Goal: Check status: Check status

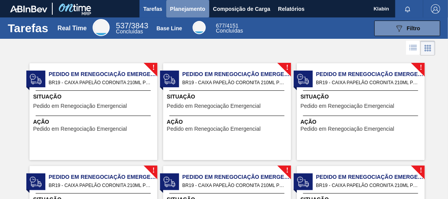
click at [182, 5] on span "Planejamento" at bounding box center [187, 8] width 35 height 9
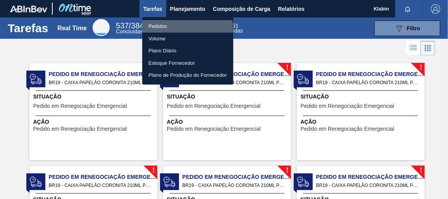
click at [164, 28] on li "Pedidos" at bounding box center [187, 26] width 91 height 12
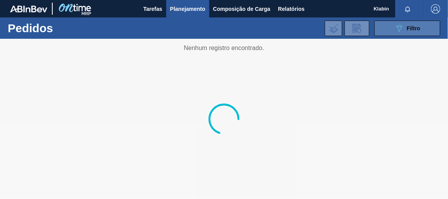
click at [416, 25] on span "Filtro" at bounding box center [414, 28] width 14 height 6
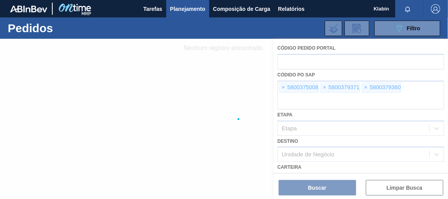
click at [283, 83] on div at bounding box center [224, 119] width 448 height 160
click at [283, 85] on div at bounding box center [224, 119] width 448 height 160
click at [283, 86] on div at bounding box center [224, 119] width 448 height 160
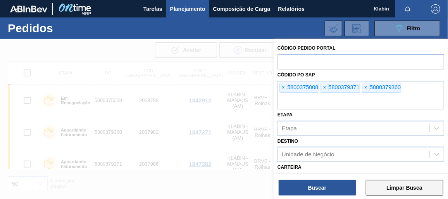
click at [383, 186] on button "Limpar Busca" at bounding box center [405, 188] width 78 height 16
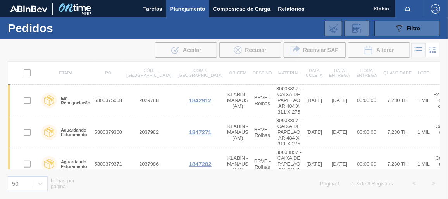
click at [409, 24] on div "089F7B8B-B2A5-4AFE-B5C0-19BA573D28AC Filtro" at bounding box center [408, 28] width 26 height 9
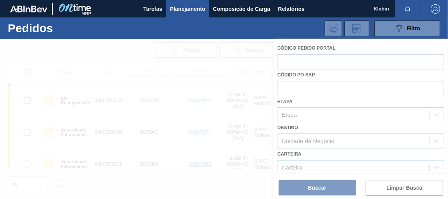
click at [306, 48] on div at bounding box center [224, 119] width 448 height 160
click at [300, 61] on div at bounding box center [224, 119] width 448 height 160
click at [298, 64] on div at bounding box center [224, 119] width 448 height 160
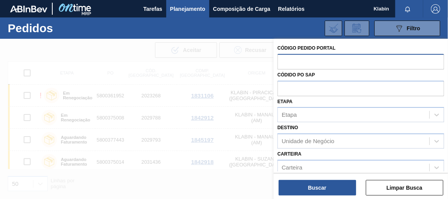
click at [299, 61] on input "text" at bounding box center [360, 61] width 167 height 15
paste input "2041707"
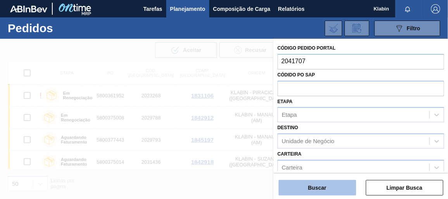
type input "2041707"
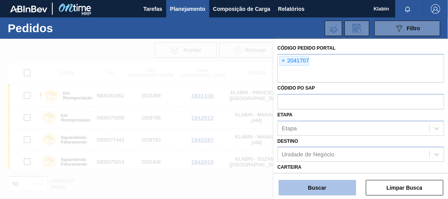
click at [325, 188] on button "Buscar" at bounding box center [318, 188] width 78 height 16
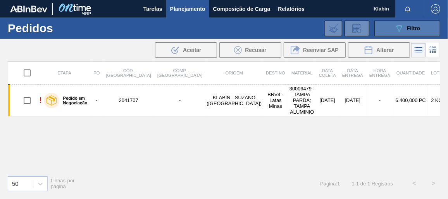
click at [386, 32] on button "089F7B8B-B2A5-4AFE-B5C0-19BA573D28AC Filtro" at bounding box center [407, 29] width 66 height 16
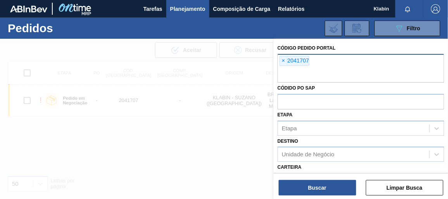
click at [329, 66] on div "× 2041707" at bounding box center [360, 68] width 167 height 29
paste input "text"
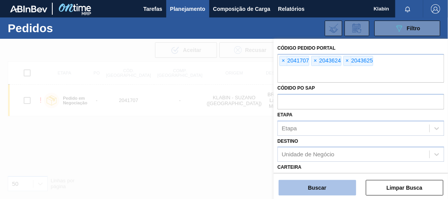
click at [328, 189] on button "Buscar" at bounding box center [318, 188] width 78 height 16
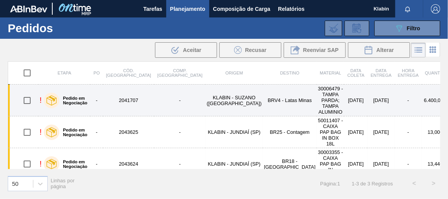
click at [154, 93] on td "-" at bounding box center [179, 100] width 51 height 32
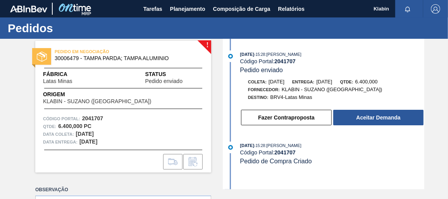
click at [367, 98] on div "Destino: BRV4-Latas Minas" at bounding box center [332, 97] width 184 height 8
click at [67, 75] on span "Fábrica" at bounding box center [69, 74] width 53 height 8
click at [63, 74] on span "Fábrica" at bounding box center [69, 74] width 53 height 8
click at [62, 74] on span "Fábrica" at bounding box center [69, 74] width 53 height 8
drag, startPoint x: 63, startPoint y: 74, endPoint x: 64, endPoint y: 83, distance: 8.9
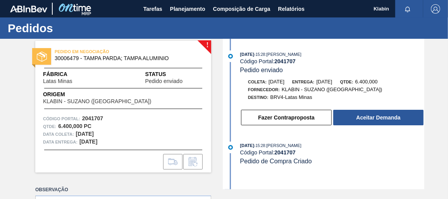
click at [65, 86] on div "PEDIDO EM NEGOCIAÇÃO 30006479 - TAMPA PARDA; TAMPA ALUMINIO Fábrica Latas Minas…" at bounding box center [123, 107] width 176 height 132
click at [64, 81] on span "Latas Minas" at bounding box center [57, 81] width 29 height 6
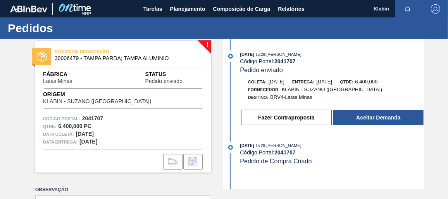
click at [111, 81] on div "Fábrica Latas Minas Status Pedido enviado" at bounding box center [123, 77] width 176 height 14
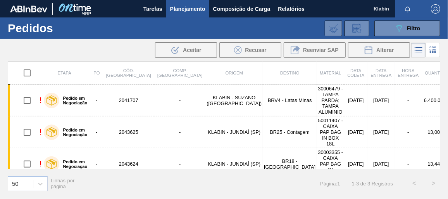
click at [28, 75] on input "checkbox" at bounding box center [27, 73] width 16 height 16
checkbox input "true"
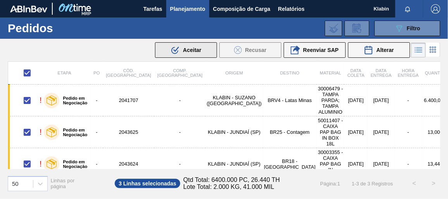
click at [196, 50] on span "Aceitar" at bounding box center [192, 50] width 18 height 6
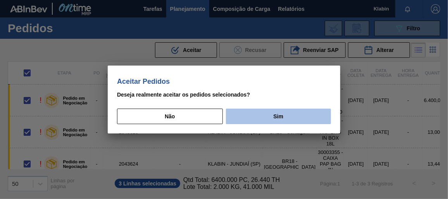
click at [291, 111] on button "Sim" at bounding box center [278, 117] width 105 height 16
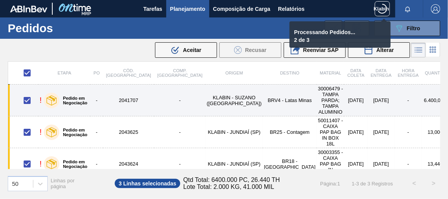
checkbox input "false"
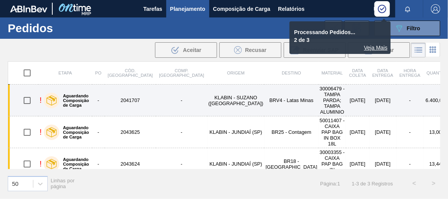
click at [136, 95] on td "2041707" at bounding box center [130, 100] width 51 height 32
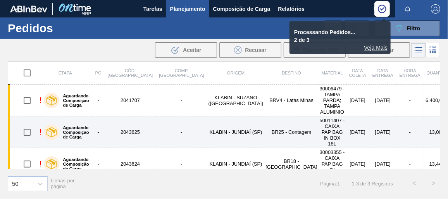
click at [156, 122] on td "-" at bounding box center [181, 132] width 51 height 32
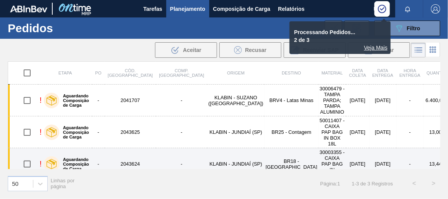
click at [156, 148] on td "-" at bounding box center [181, 164] width 51 height 32
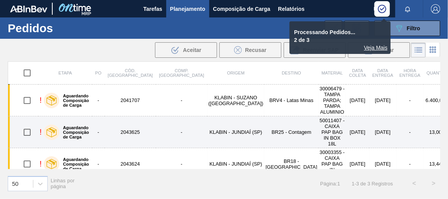
click at [126, 120] on td "2043625" at bounding box center [130, 132] width 51 height 32
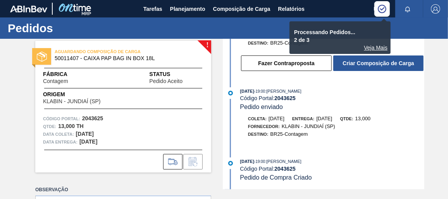
click at [290, 96] on strong "2043625" at bounding box center [284, 98] width 21 height 6
copy strong "2043625"
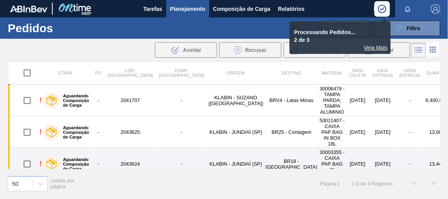
click at [138, 148] on td "2043624" at bounding box center [130, 164] width 51 height 32
